Goal: Task Accomplishment & Management: Manage account settings

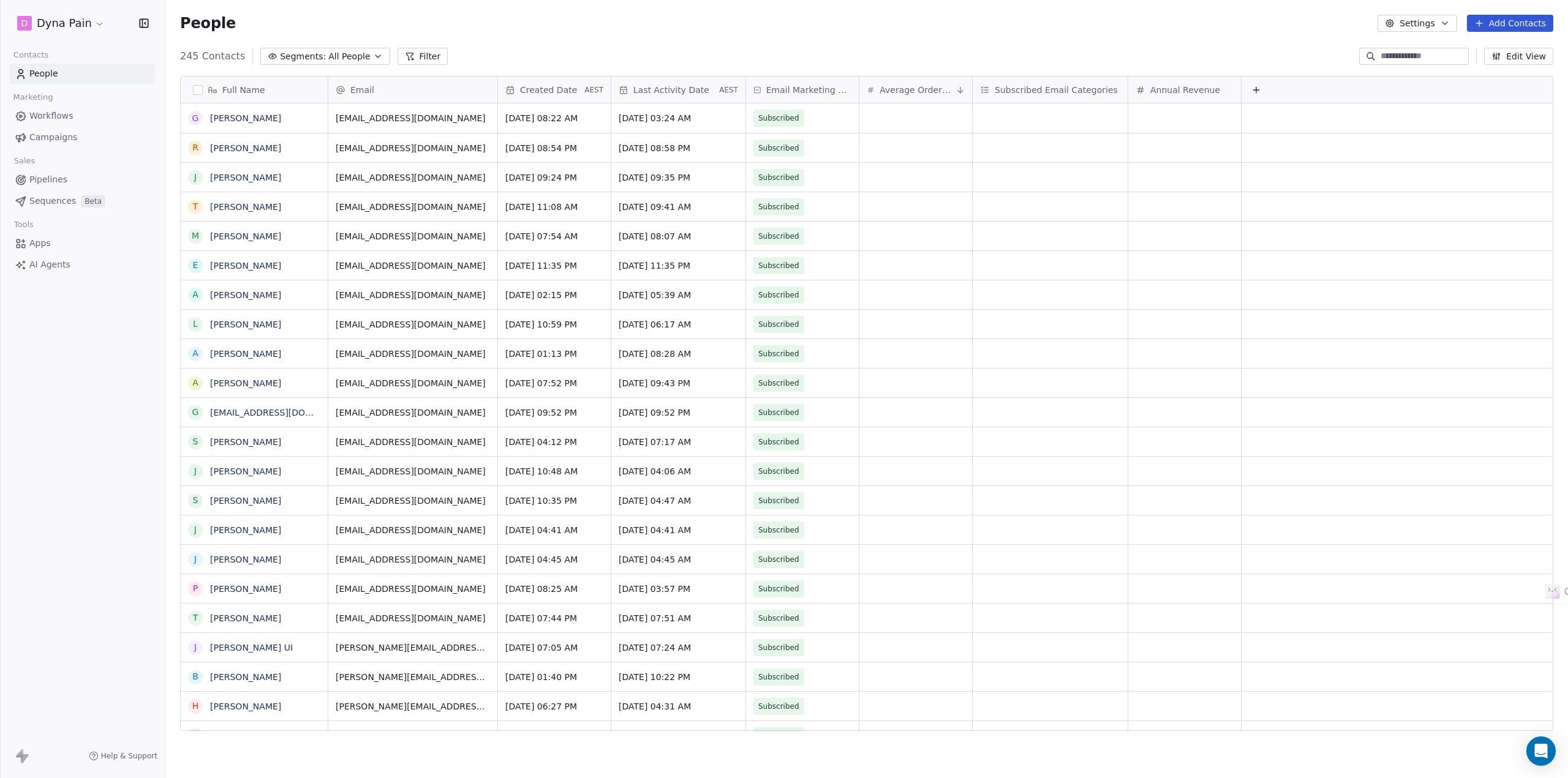
scroll to position [676, 1394]
click at [81, 25] on html "D Dyna Pain Contacts People Marketing Workflows Campaigns Sales Pipelines Seque…" at bounding box center [784, 389] width 1568 height 778
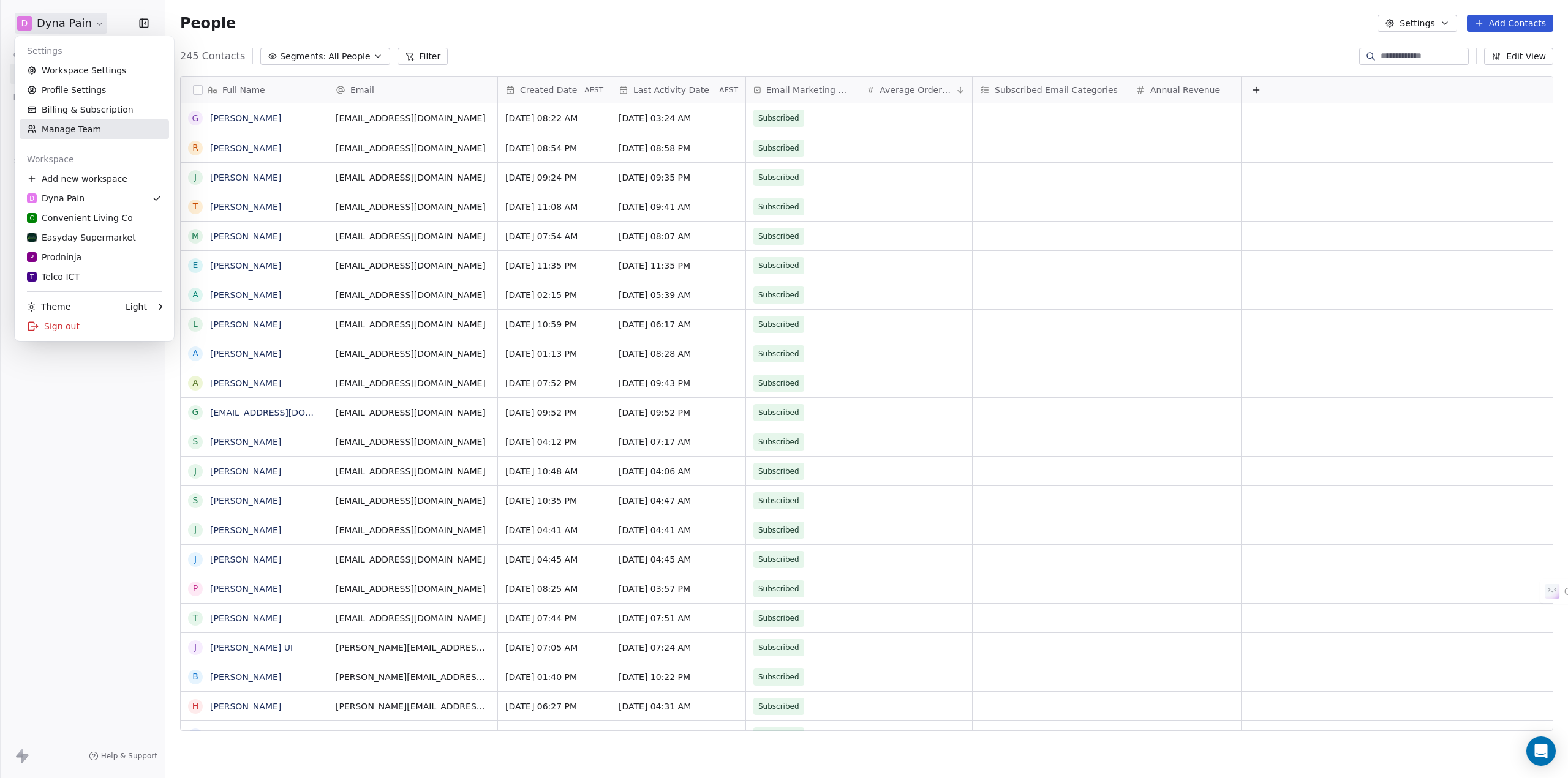
click at [78, 129] on link "Manage Team" at bounding box center [94, 129] width 150 height 19
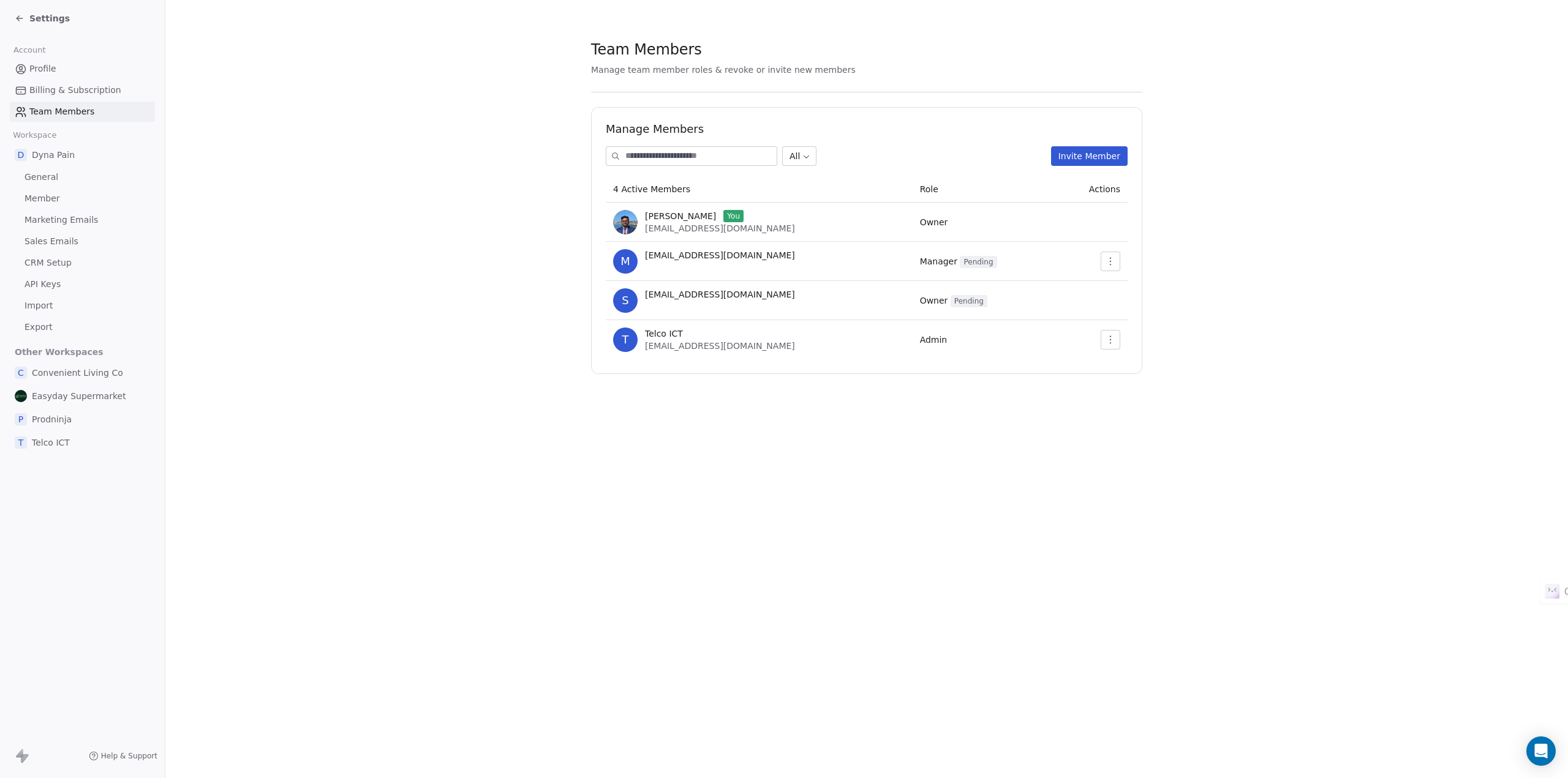
click at [1114, 341] on icon "button" at bounding box center [1110, 339] width 10 height 10
click at [1178, 362] on div "Update" at bounding box center [1149, 366] width 88 height 19
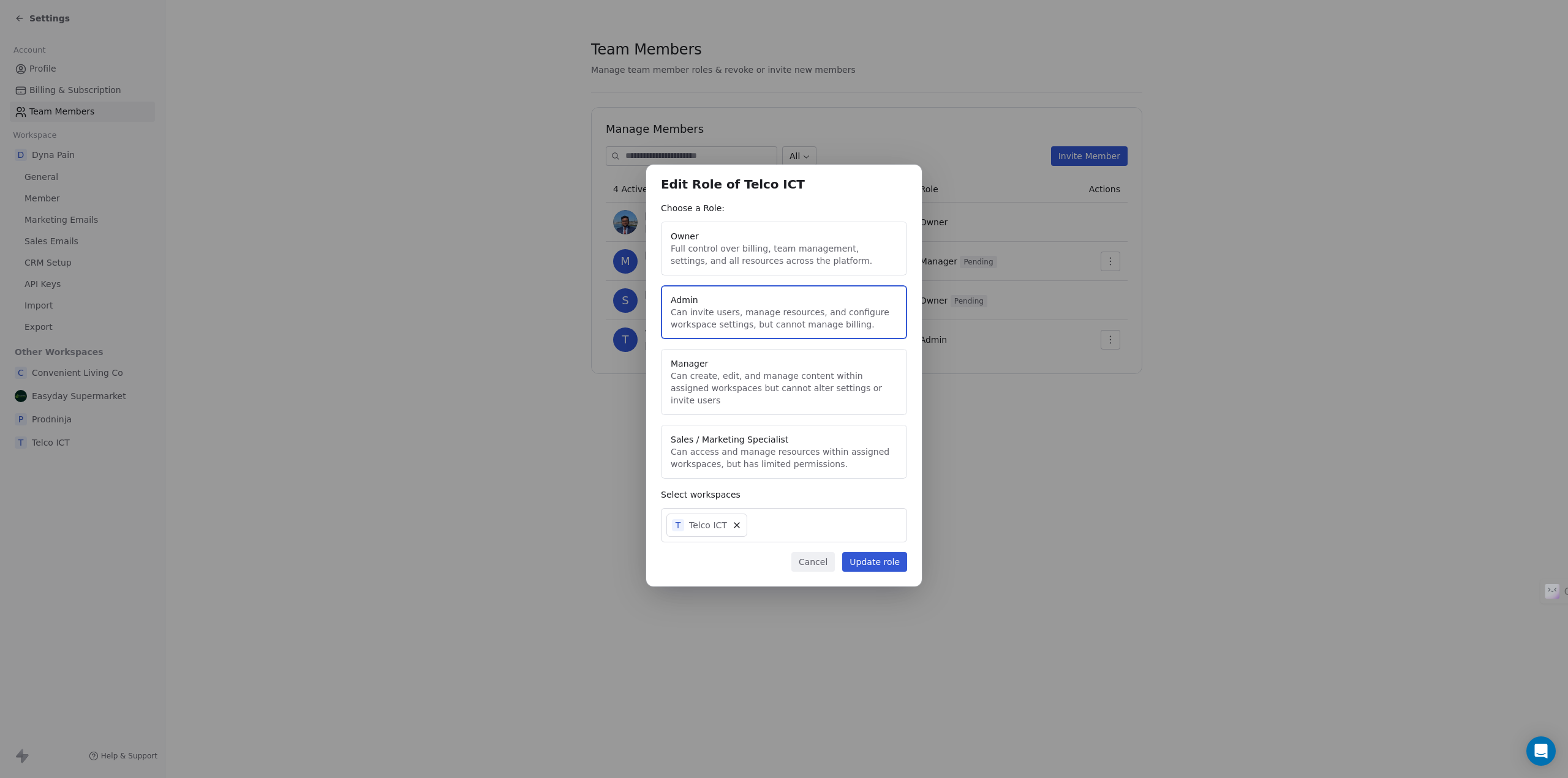
click at [818, 558] on button "Cancel" at bounding box center [813, 562] width 44 height 19
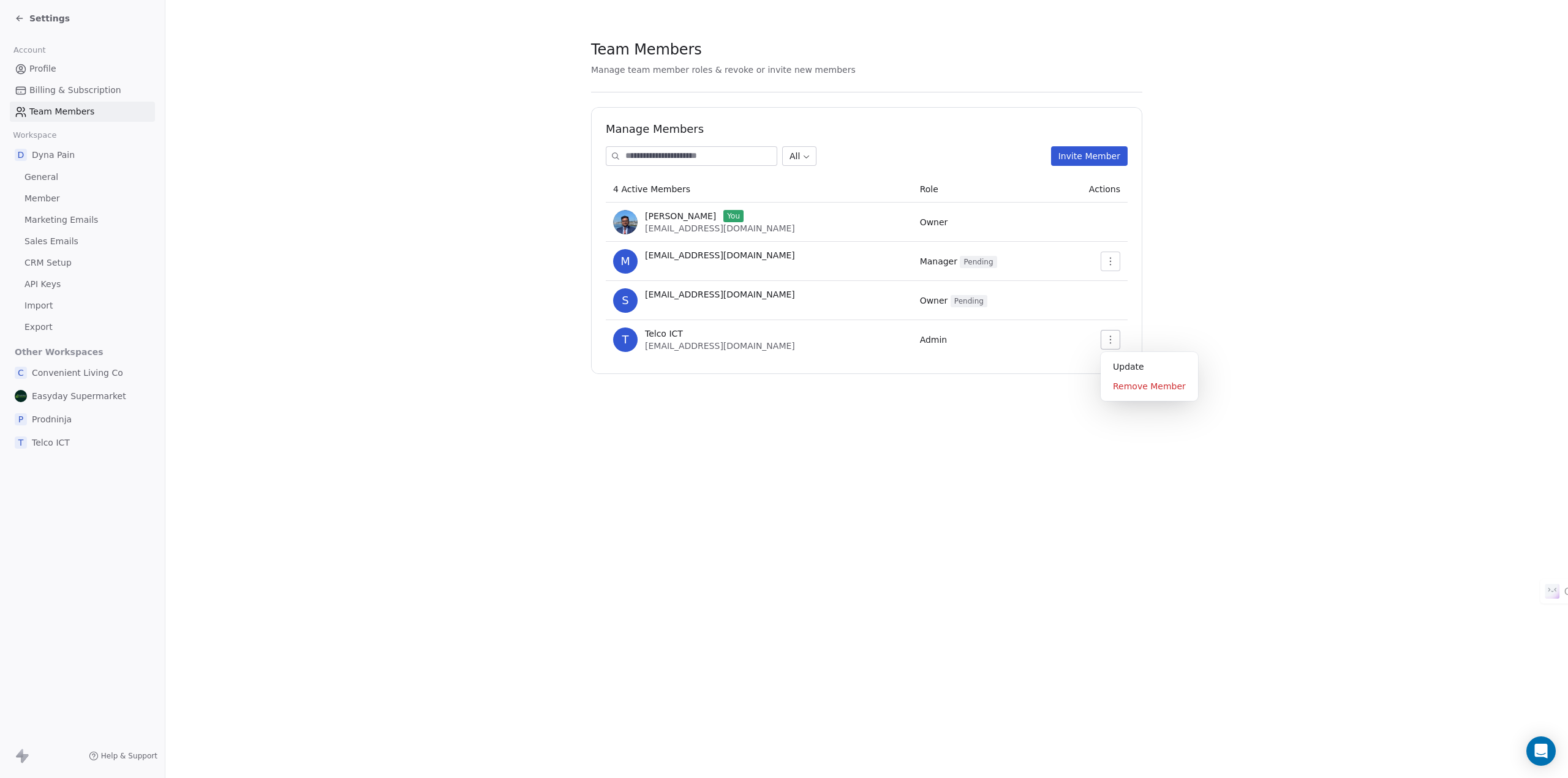
click at [1112, 342] on icon "button" at bounding box center [1110, 339] width 10 height 10
click at [1120, 366] on div "Update" at bounding box center [1149, 366] width 88 height 19
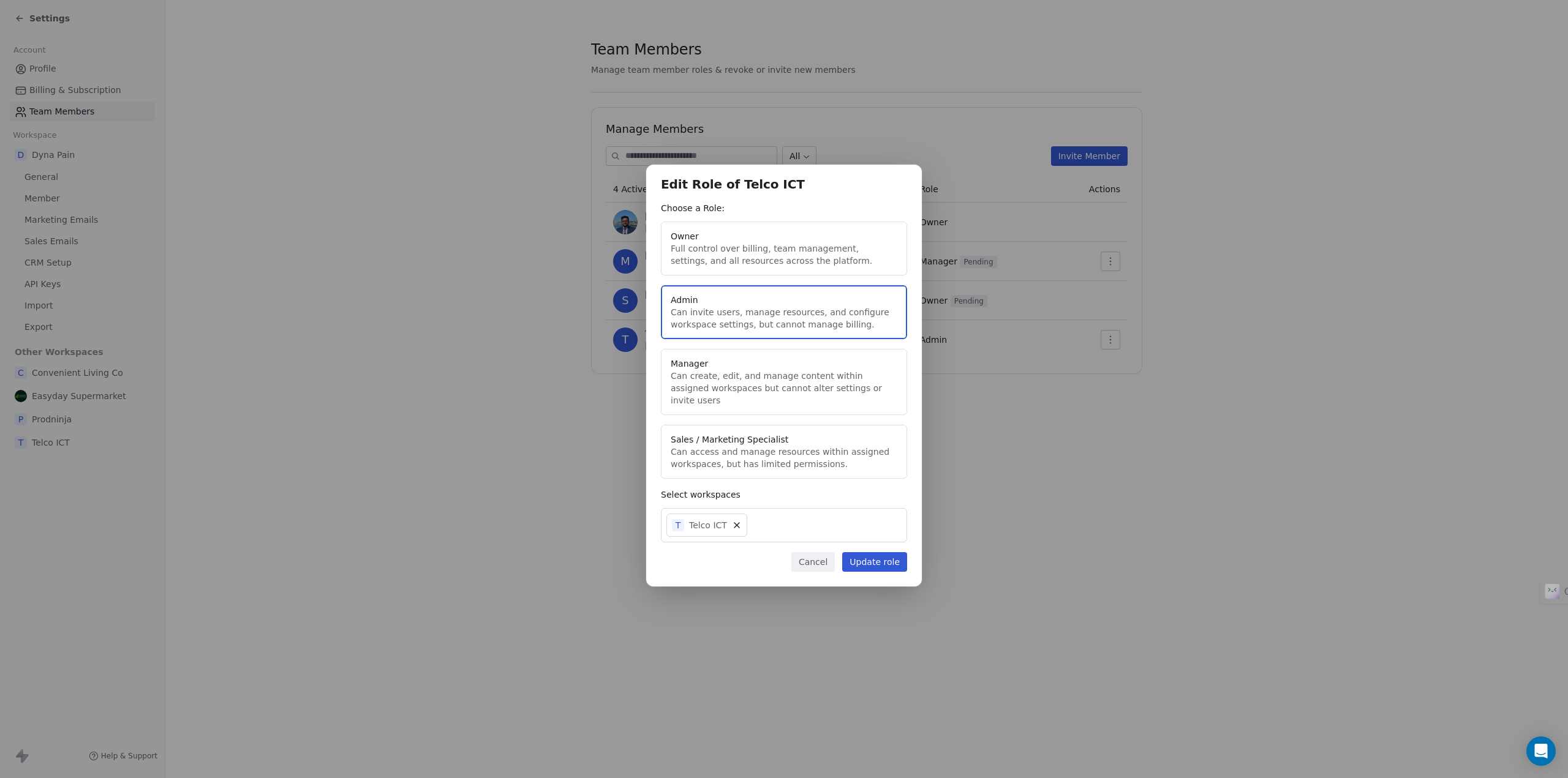
click at [819, 555] on button "Cancel" at bounding box center [813, 562] width 44 height 19
